Goal: Task Accomplishment & Management: Manage account settings

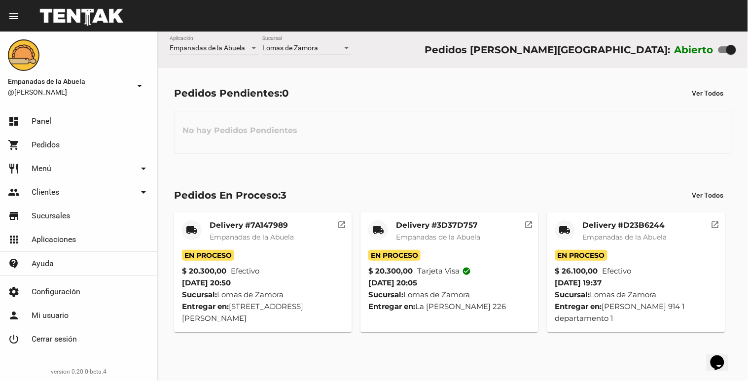
click at [300, 52] on div "[PERSON_NAME] Sucursal" at bounding box center [306, 45] width 89 height 19
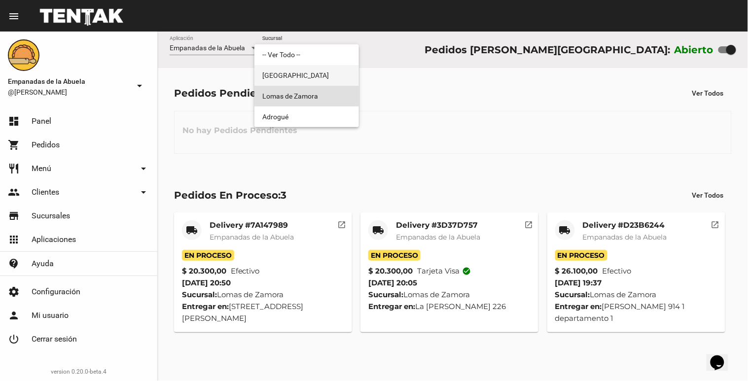
click at [289, 70] on span "[GEOGRAPHIC_DATA]" at bounding box center [306, 75] width 89 height 21
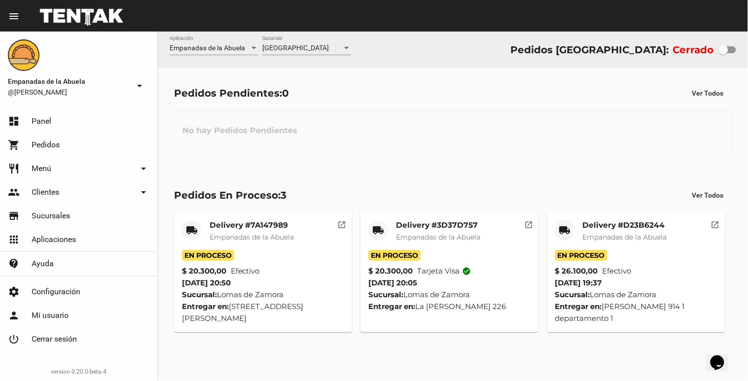
click at [297, 41] on div "Monte Grande Sucursal" at bounding box center [306, 45] width 89 height 19
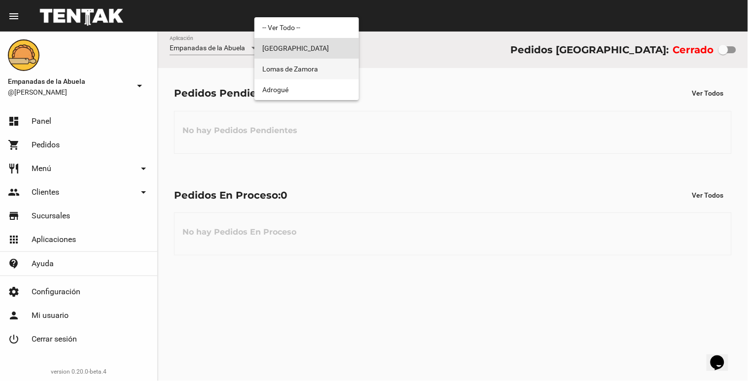
drag, startPoint x: 295, startPoint y: 66, endPoint x: 294, endPoint y: 57, distance: 9.4
click at [294, 57] on div "-- Ver Todo -- [GEOGRAPHIC_DATA][PERSON_NAME] Adrogué" at bounding box center [307, 58] width 105 height 83
drag, startPoint x: 294, startPoint y: 57, endPoint x: 274, endPoint y: 74, distance: 26.2
click at [274, 74] on span "Lomas de Zamora" at bounding box center [306, 69] width 89 height 21
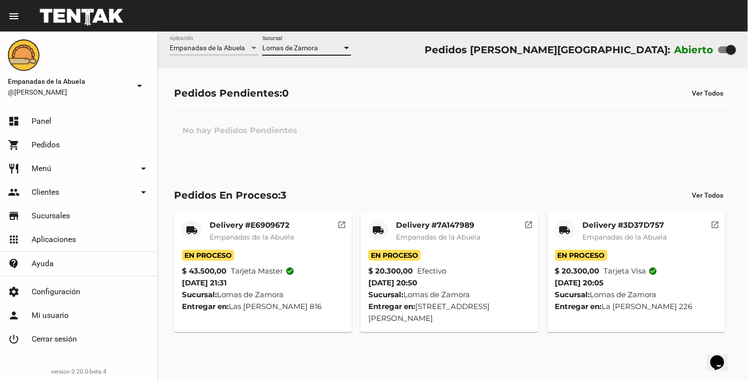
click at [343, 50] on div at bounding box center [346, 48] width 9 height 8
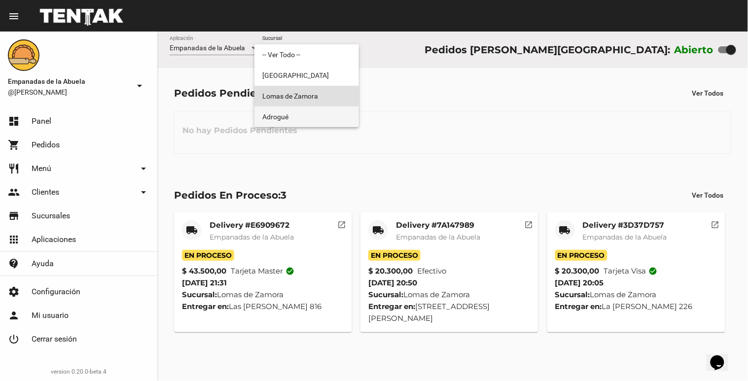
click at [331, 111] on span "Adrogué" at bounding box center [306, 117] width 89 height 21
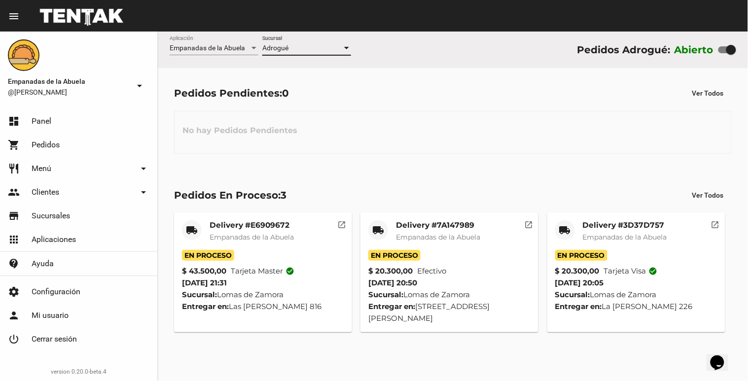
click at [347, 47] on div at bounding box center [346, 48] width 5 height 2
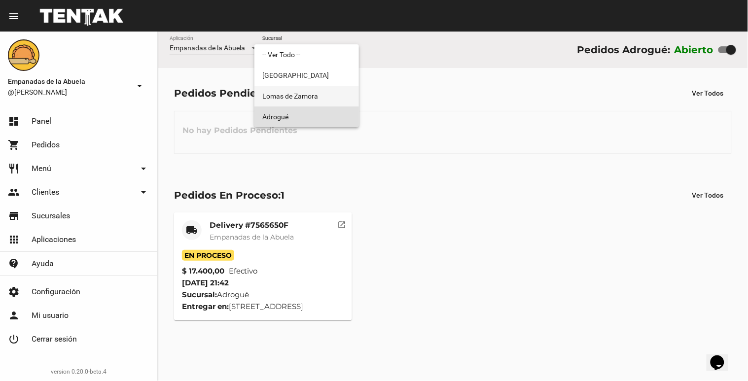
click at [334, 92] on span "Lomas de Zamora" at bounding box center [306, 96] width 89 height 21
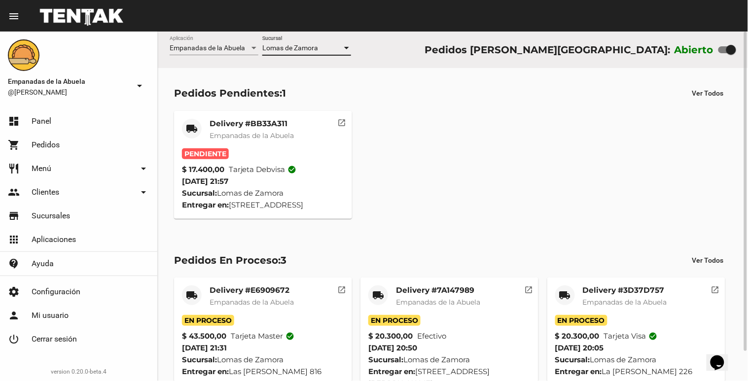
click at [273, 124] on mat-card-title "Delivery #BB33A311" at bounding box center [252, 124] width 84 height 10
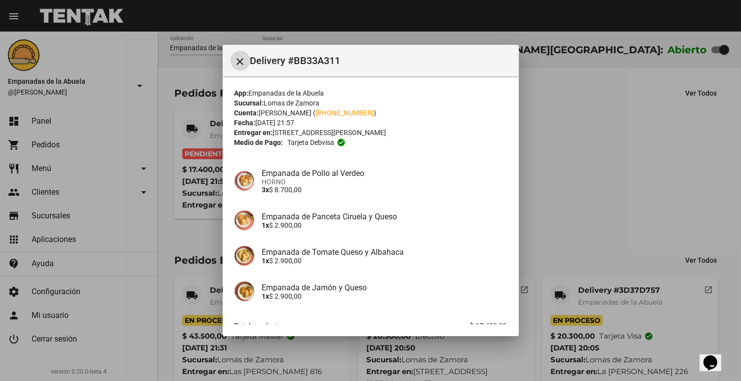
scroll to position [62, 0]
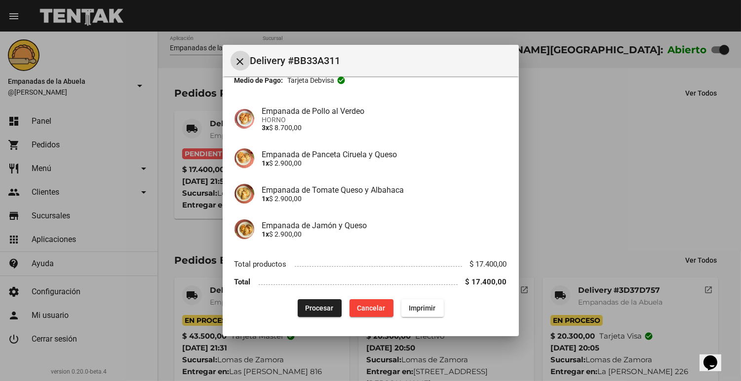
click at [413, 305] on span "Imprimir" at bounding box center [422, 308] width 27 height 8
click at [329, 306] on span "Procesar" at bounding box center [319, 308] width 28 height 8
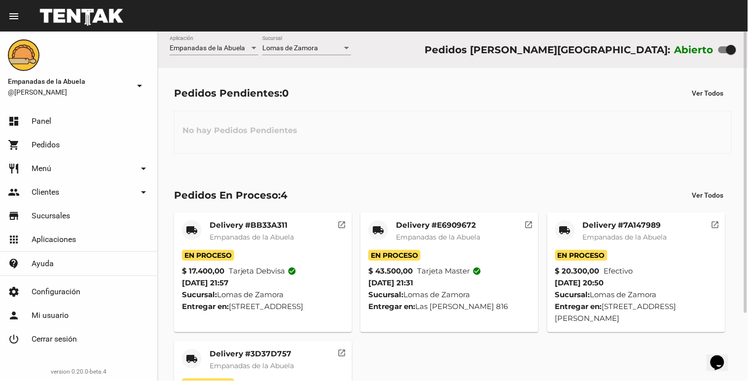
click at [729, 41] on div "Empanadas de la Abuela Aplicación [PERSON_NAME] [GEOGRAPHIC_DATA] Pedidos [PERS…" at bounding box center [453, 50] width 591 height 37
click at [729, 51] on div at bounding box center [732, 50] width 10 height 10
click at [724, 53] on input "checkbox" at bounding box center [723, 53] width 0 height 0
checkbox input "false"
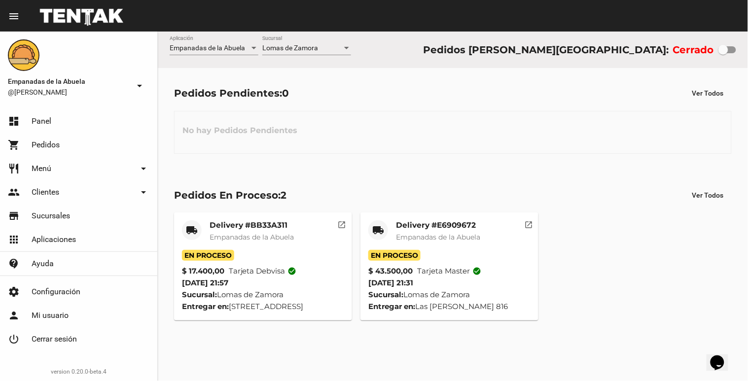
click at [455, 247] on div "Delivery #E6909672 Empanadas de [GEOGRAPHIC_DATA]" at bounding box center [438, 236] width 84 height 30
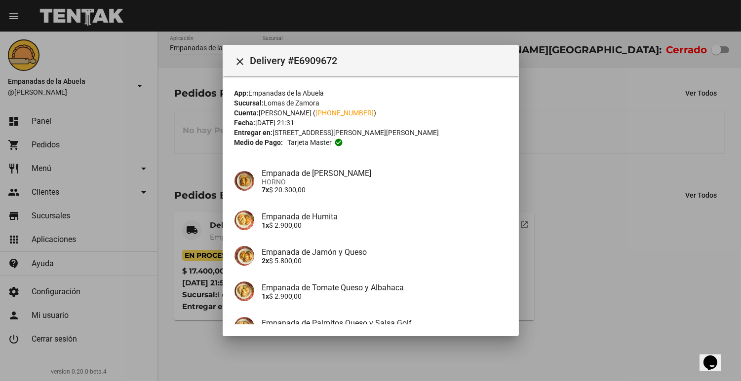
click at [673, 225] on div at bounding box center [370, 190] width 741 height 381
